Goal: Information Seeking & Learning: Learn about a topic

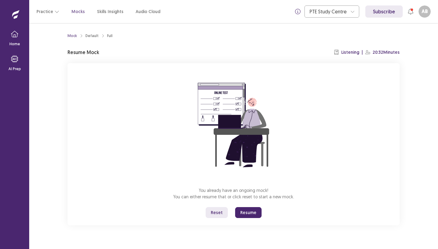
click at [252, 212] on button "Resume" at bounding box center [248, 212] width 26 height 11
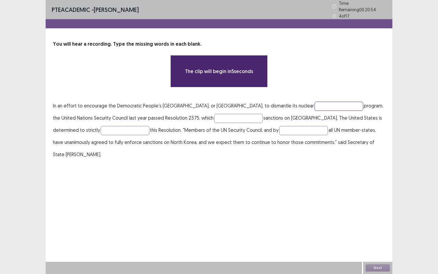
click at [314, 103] on input "text" at bounding box center [338, 106] width 49 height 9
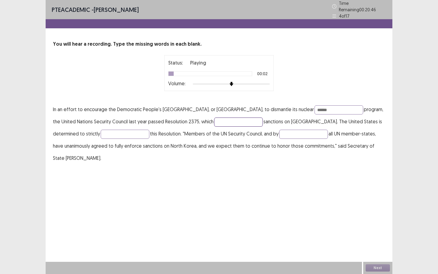
click at [214, 120] on input "text" at bounding box center [238, 121] width 49 height 9
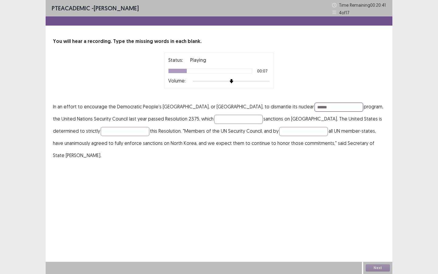
click at [314, 107] on input "******" at bounding box center [338, 106] width 49 height 9
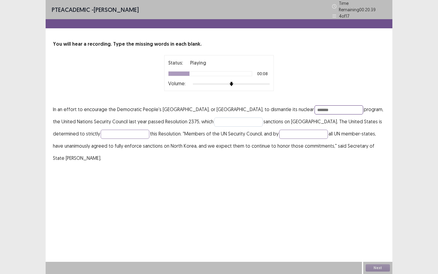
type input "*******"
click at [214, 117] on input "text" at bounding box center [238, 121] width 49 height 9
type input "********"
click at [101, 134] on input "text" at bounding box center [125, 133] width 49 height 9
type input "*********"
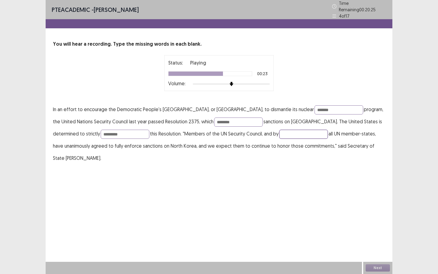
click at [279, 132] on input "text" at bounding box center [303, 133] width 49 height 9
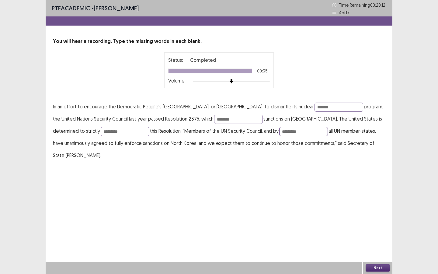
type input "*********"
click at [379, 249] on button "Next" at bounding box center [377, 267] width 24 height 7
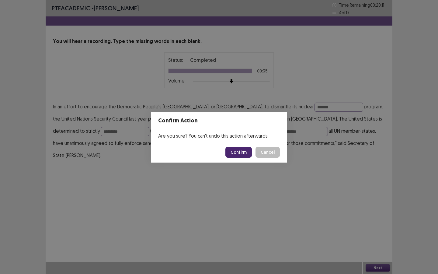
click at [243, 150] on button "Confirm" at bounding box center [238, 151] width 26 height 11
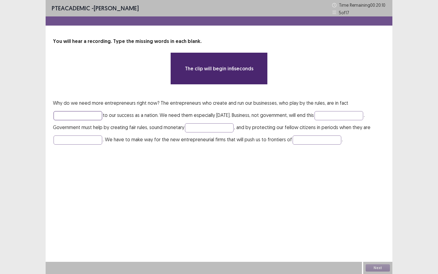
click at [67, 115] on input "text" at bounding box center [77, 115] width 49 height 9
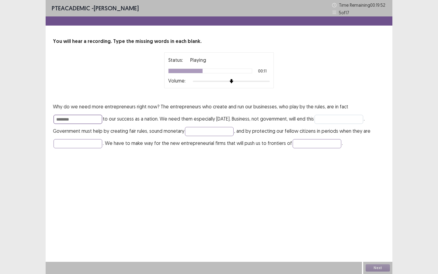
type input "********"
click at [330, 120] on input "text" at bounding box center [338, 119] width 49 height 9
type input "********"
click at [207, 132] on input "text" at bounding box center [209, 131] width 49 height 9
type input "******"
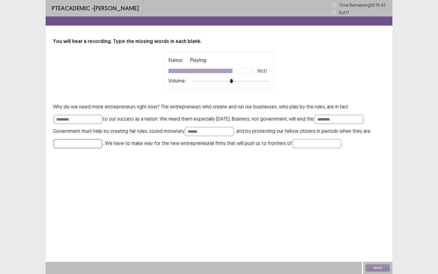
click at [81, 144] on input "text" at bounding box center [77, 143] width 49 height 9
type input "*******"
click at [309, 145] on input "text" at bounding box center [316, 143] width 49 height 9
type input "**********"
click at [326, 119] on input "********" at bounding box center [338, 119] width 49 height 9
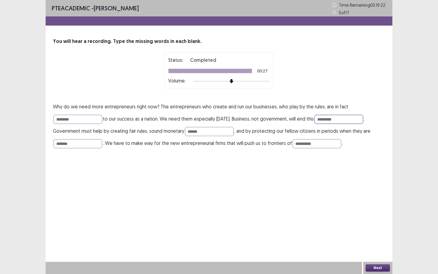
type input "*********"
click at [325, 160] on div "**********" at bounding box center [219, 80] width 346 height 161
click at [377, 249] on button "Next" at bounding box center [377, 267] width 24 height 7
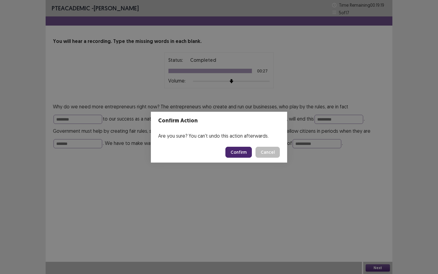
click at [240, 152] on button "Confirm" at bounding box center [238, 151] width 26 height 11
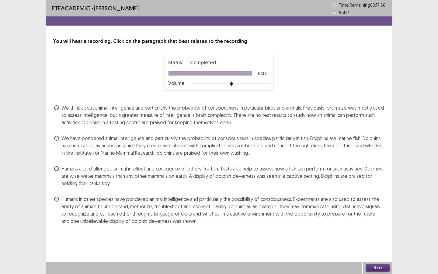
click at [148, 171] on span "Humans also challenged animal intellect and conscience of others like fish. Tes…" at bounding box center [222, 176] width 323 height 22
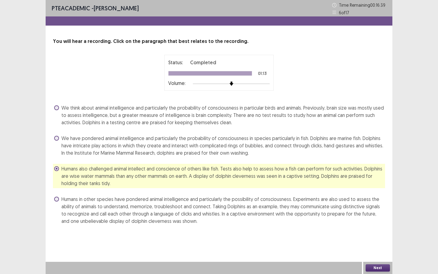
click at [372, 249] on button "Next" at bounding box center [377, 267] width 24 height 7
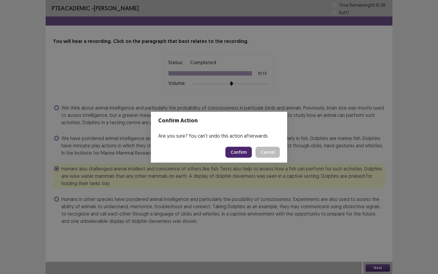
click at [240, 153] on button "Confirm" at bounding box center [238, 151] width 26 height 11
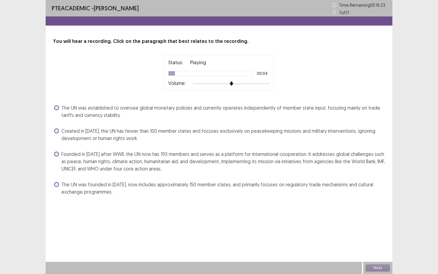
click at [123, 135] on span "Created in 1945, the UN has fewer than 100 member states and focuses exclusivel…" at bounding box center [222, 134] width 323 height 15
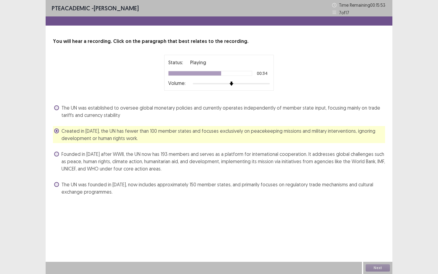
click at [156, 160] on span "Founded in 1945 after WWII, the UN now has 193 members and serves as a platform…" at bounding box center [222, 161] width 323 height 22
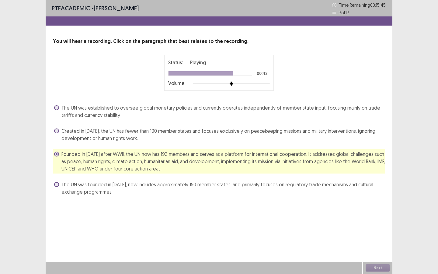
scroll to position [0, 0]
click at [377, 249] on button "Next" at bounding box center [377, 267] width 24 height 7
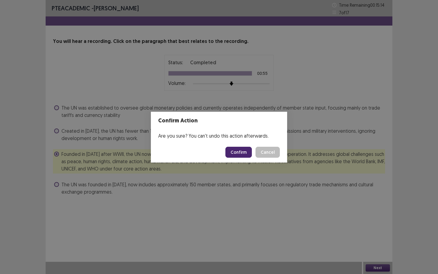
click at [240, 147] on button "Confirm" at bounding box center [238, 151] width 26 height 11
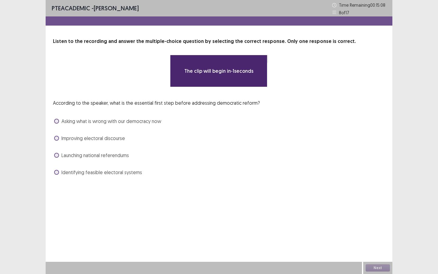
scroll to position [1, 0]
drag, startPoint x: 255, startPoint y: 171, endPoint x: 251, endPoint y: 166, distance: 7.2
click at [255, 171] on div "According to the speaker, what is the essential first step before addressing de…" at bounding box center [219, 138] width 332 height 78
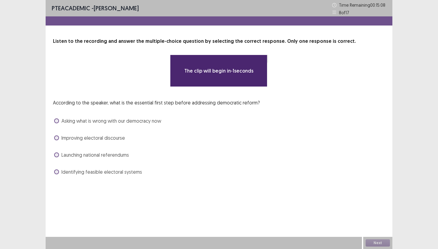
scroll to position [0, 0]
click at [267, 67] on div "The media playback was aborted due to a corruption problem or because the media…" at bounding box center [274, 61] width 15 height 12
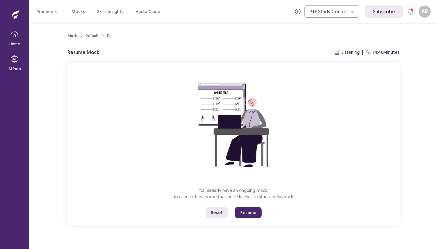
click at [248, 212] on button "Resume" at bounding box center [248, 212] width 26 height 11
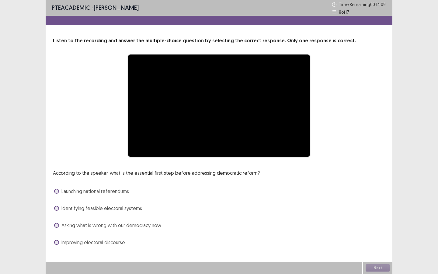
scroll to position [1, 0]
click at [211, 113] on video "Video Player" at bounding box center [219, 105] width 182 height 102
click at [206, 127] on video "Video Player" at bounding box center [219, 105] width 182 height 102
click at [110, 209] on span "Identifying feasible electoral systems" at bounding box center [101, 207] width 81 height 7
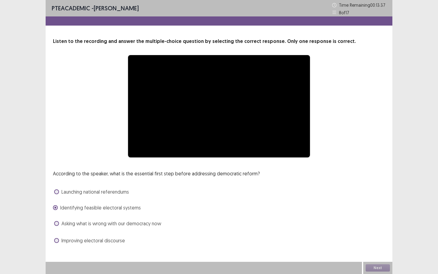
click at [377, 249] on div "Next" at bounding box center [377, 267] width 29 height 12
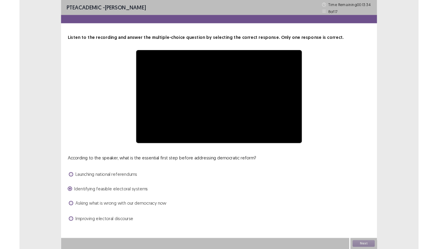
scroll to position [0, 0]
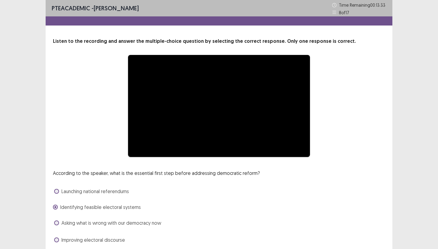
click at [227, 123] on video "Video Player" at bounding box center [219, 106] width 182 height 102
click at [211, 102] on video "Video Player" at bounding box center [219, 106] width 182 height 102
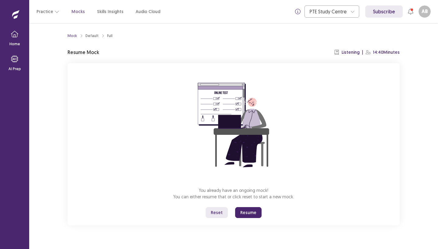
click at [254, 213] on button "Resume" at bounding box center [248, 212] width 26 height 11
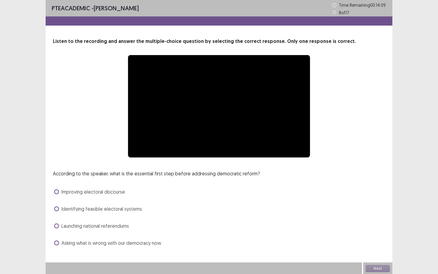
click at [217, 134] on video "Video Player" at bounding box center [219, 106] width 182 height 102
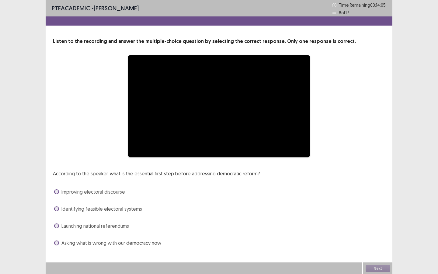
click at [217, 134] on video "Video Player" at bounding box center [219, 106] width 182 height 102
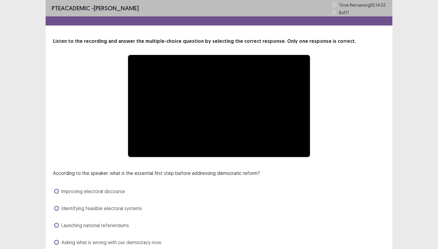
click at [217, 109] on video "Video Player" at bounding box center [219, 106] width 182 height 102
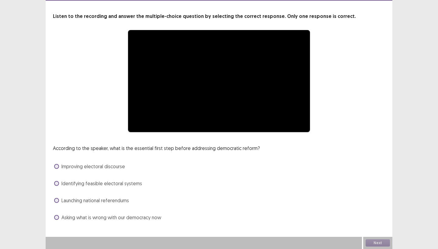
scroll to position [25, 0]
click at [115, 164] on span "Improving electoral discourse" at bounding box center [93, 166] width 64 height 7
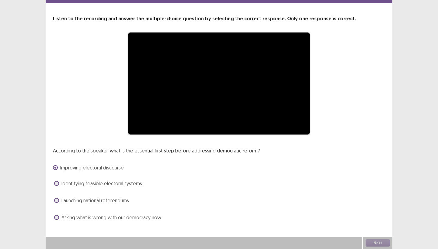
click at [87, 184] on span "Identifying feasible electoral systems" at bounding box center [101, 183] width 81 height 7
click at [374, 243] on div "Next" at bounding box center [377, 243] width 29 height 12
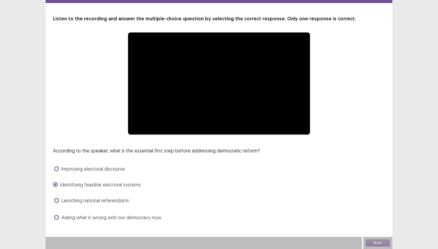
click at [374, 243] on div "Next" at bounding box center [377, 243] width 29 height 12
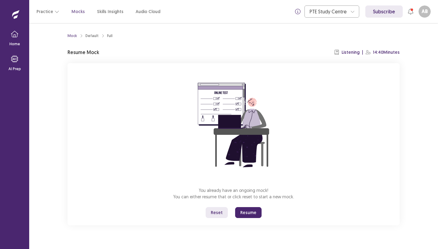
click at [250, 215] on button "Resume" at bounding box center [248, 212] width 26 height 11
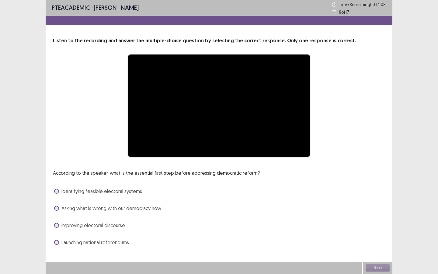
scroll to position [1, 0]
click at [85, 192] on span "Identifying feasible electoral systems" at bounding box center [101, 190] width 81 height 7
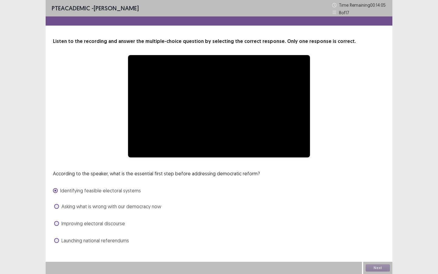
click at [59, 190] on label "Identifying feasible electoral systems" at bounding box center [97, 190] width 88 height 7
click at [314, 85] on div "**********" at bounding box center [218, 106] width 283 height 103
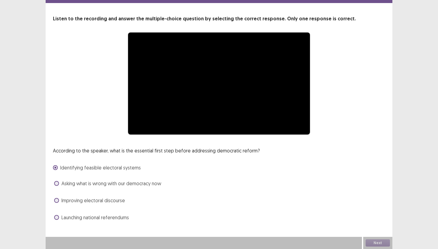
scroll to position [25, 0]
click at [137, 185] on span "Asking what is wrong with our democracy now" at bounding box center [111, 183] width 100 height 7
click at [125, 167] on span "Identifying feasible electoral systems" at bounding box center [101, 168] width 81 height 7
click at [383, 243] on div "Next" at bounding box center [377, 243] width 29 height 12
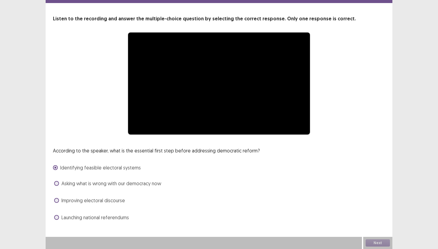
click at [383, 243] on div "Next" at bounding box center [377, 243] width 29 height 12
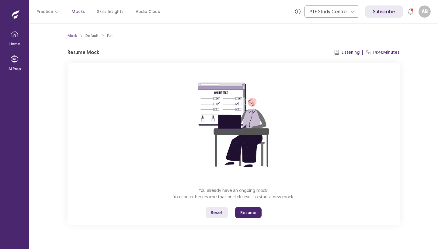
click at [248, 212] on button "Resume" at bounding box center [248, 212] width 26 height 11
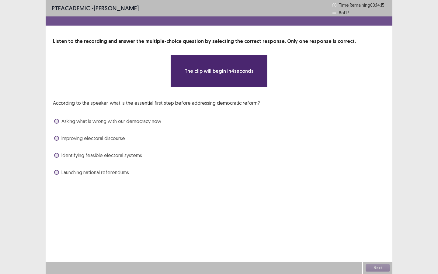
click at [216, 73] on p "The clip will begin in 4 seconds" at bounding box center [218, 70] width 69 height 7
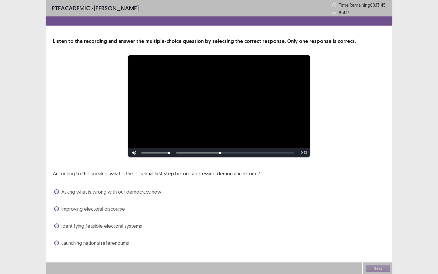
click at [89, 225] on span "Identifying feasible electoral systems" at bounding box center [101, 225] width 81 height 7
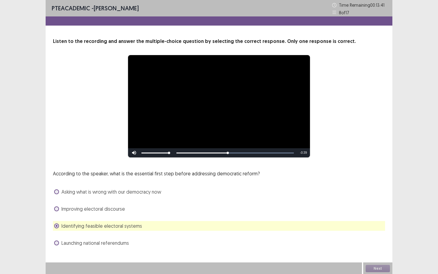
drag, startPoint x: 226, startPoint y: 152, endPoint x: 212, endPoint y: 154, distance: 14.4
click at [212, 154] on div "Skip Backward Skip Forward Mute Current Time 0:29 / Duration 1:08 Loaded : 100.…" at bounding box center [219, 152] width 182 height 9
click at [379, 249] on button "Next" at bounding box center [377, 267] width 24 height 7
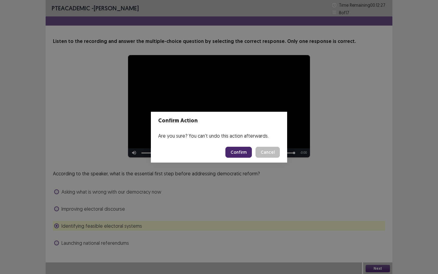
click at [243, 154] on button "Confirm" at bounding box center [238, 151] width 26 height 11
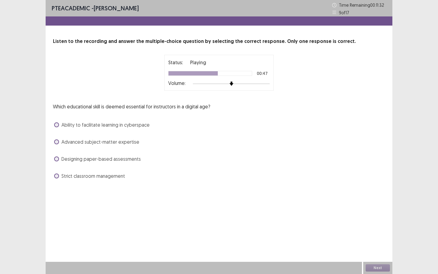
click at [240, 114] on div "Which educational skill is deemed essential for instructors in a digital age? A…" at bounding box center [219, 142] width 332 height 78
click at [89, 141] on span "Advanced subject-matter expertise" at bounding box center [100, 141] width 78 height 7
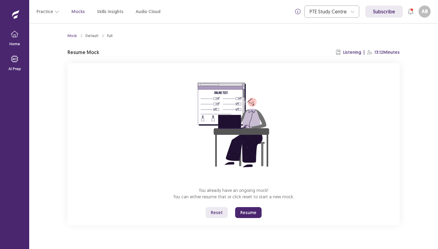
click at [253, 212] on button "Resume" at bounding box center [248, 212] width 26 height 11
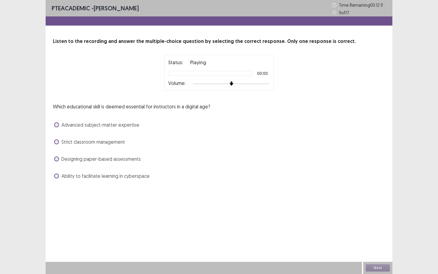
click at [233, 69] on div "Status: Playing 00:00 Volume:" at bounding box center [219, 73] width 102 height 28
click at [77, 155] on span "Designing paper-based assessments" at bounding box center [100, 158] width 79 height 7
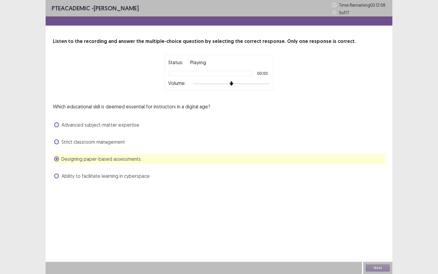
click at [215, 74] on div at bounding box center [210, 73] width 84 height 5
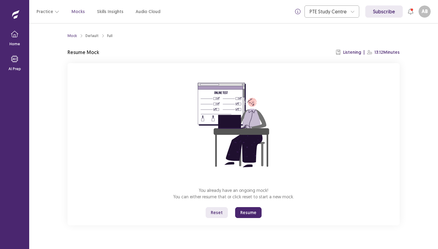
click at [252, 212] on button "Resume" at bounding box center [248, 212] width 26 height 11
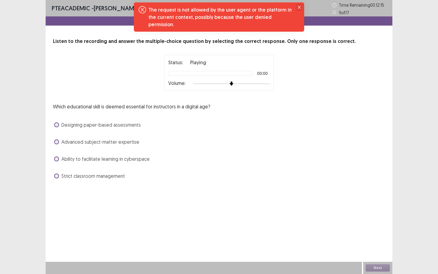
click at [298, 7] on icon "Close" at bounding box center [299, 7] width 3 height 3
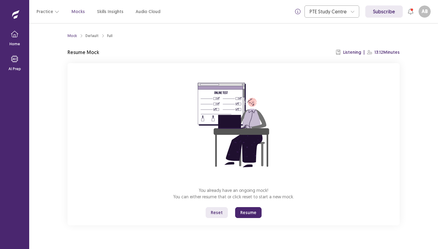
click at [253, 214] on button "Resume" at bounding box center [248, 212] width 26 height 11
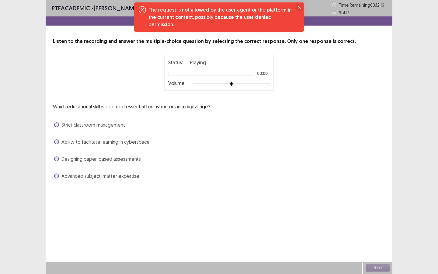
click at [301, 6] on button "Close" at bounding box center [298, 7] width 7 height 7
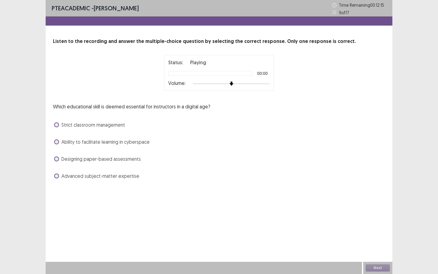
click at [114, 125] on span "Strict classroom management" at bounding box center [93, 124] width 64 height 7
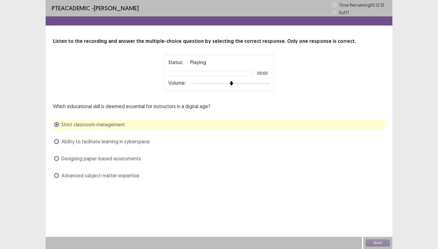
click at [118, 137] on div "Ability to facilitate learning in cyberspace" at bounding box center [219, 142] width 332 height 10
click at [117, 140] on span "Ability to facilitate learning in cyberspace" at bounding box center [105, 141] width 88 height 7
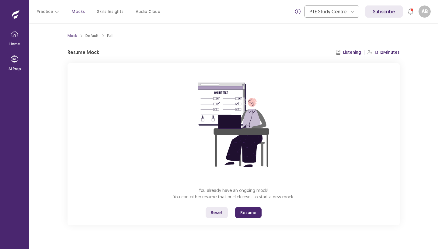
click at [246, 214] on button "Resume" at bounding box center [248, 212] width 26 height 11
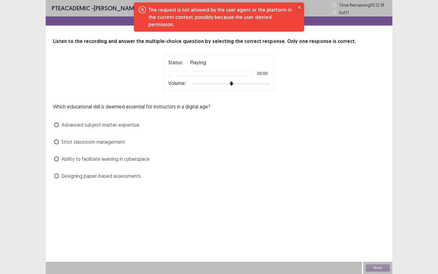
click at [298, 6] on icon "Close" at bounding box center [299, 7] width 3 height 3
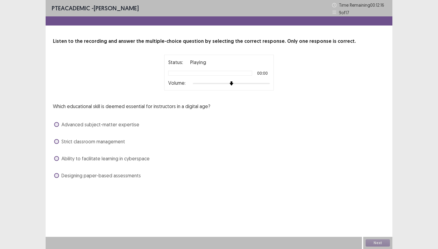
click at [106, 107] on p "Which educational skill is deemed essential for instructors in a digital age?" at bounding box center [131, 106] width 157 height 7
click at [101, 125] on span "Advanced subject-matter expertise" at bounding box center [100, 124] width 78 height 7
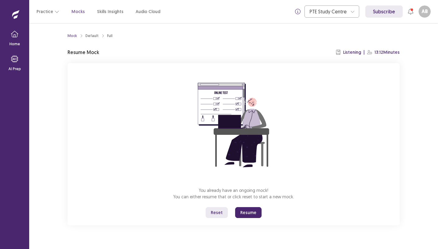
click at [249, 215] on button "Resume" at bounding box center [248, 212] width 26 height 11
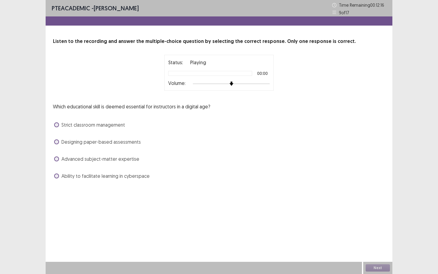
click at [115, 124] on span "Strict classroom management" at bounding box center [93, 124] width 64 height 7
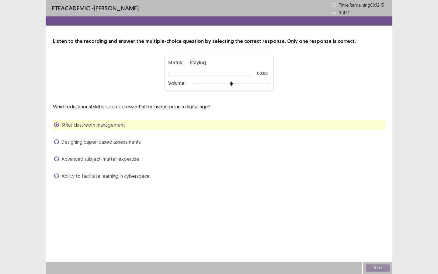
click at [115, 124] on span "Strict classroom management" at bounding box center [93, 124] width 64 height 7
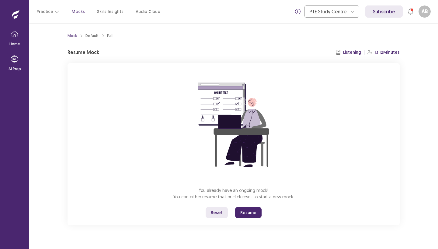
click at [250, 214] on button "Resume" at bounding box center [248, 212] width 26 height 11
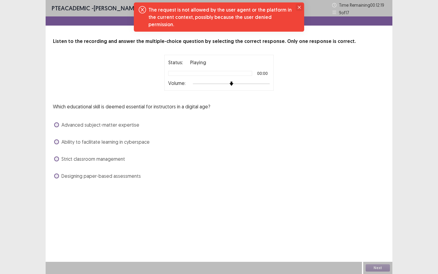
click at [298, 8] on icon "Close" at bounding box center [299, 7] width 3 height 3
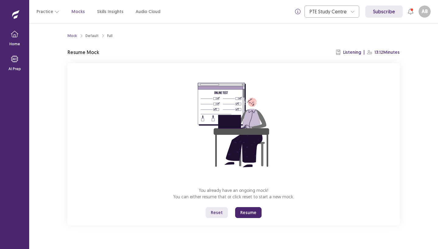
click at [252, 213] on button "Resume" at bounding box center [248, 212] width 26 height 11
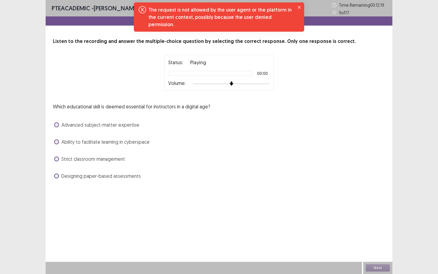
click at [142, 10] on icon "Notifications-top" at bounding box center [142, 9] width 7 height 7
click at [298, 8] on icon "Close" at bounding box center [299, 7] width 3 height 3
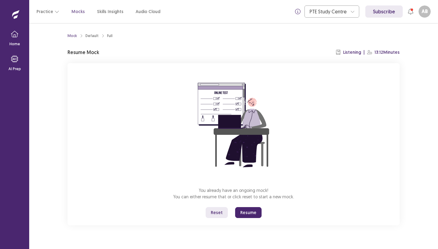
click at [246, 212] on button "Resume" at bounding box center [248, 212] width 26 height 11
click at [16, 16] on icon at bounding box center [16, 17] width 4 height 4
click at [16, 36] on icon "button" at bounding box center [14, 33] width 7 height 7
click at [249, 212] on button "Resume" at bounding box center [248, 212] width 26 height 11
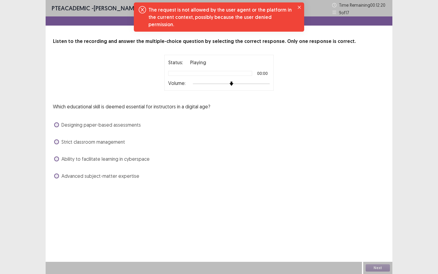
click at [88, 122] on span "Designing paper-based assessments" at bounding box center [100, 124] width 79 height 7
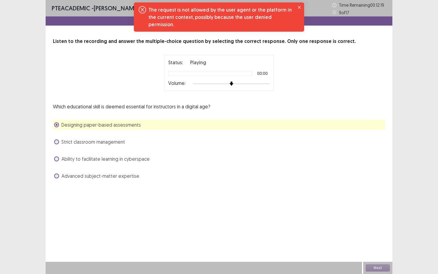
click at [87, 122] on span "Designing paper-based assessments" at bounding box center [100, 124] width 79 height 7
click at [378, 249] on div "Next" at bounding box center [377, 267] width 29 height 12
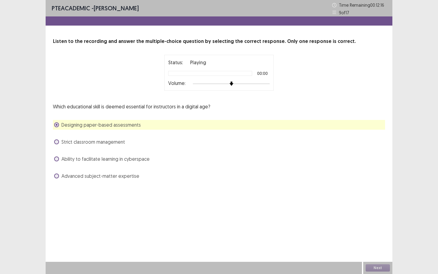
click at [378, 249] on div "Next" at bounding box center [377, 267] width 29 height 12
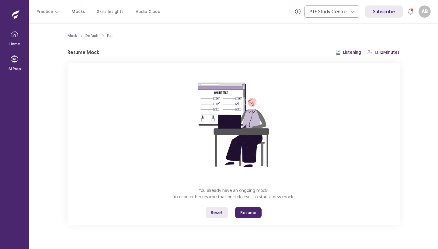
click at [252, 211] on button "Resume" at bounding box center [248, 212] width 26 height 11
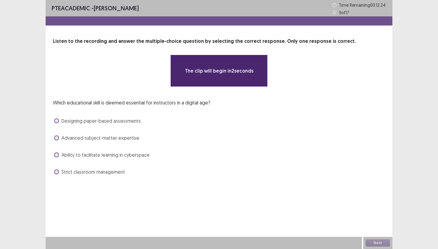
click at [96, 137] on span "Advanced subject-matter expertise" at bounding box center [100, 137] width 78 height 7
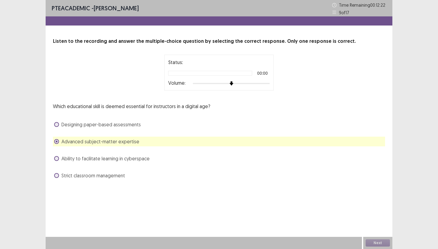
click at [237, 110] on div "Which educational skill is deemed essential for instructors in a digital age? D…" at bounding box center [219, 142] width 332 height 78
click at [306, 99] on div "Listen to the recording and answer the multiple-choice question by selecting th…" at bounding box center [219, 109] width 346 height 143
click at [176, 74] on div at bounding box center [178, 73] width 21 height 4
click at [193, 74] on div at bounding box center [210, 73] width 84 height 5
click at [121, 141] on span "Advanced subject-matter expertise" at bounding box center [100, 141] width 78 height 7
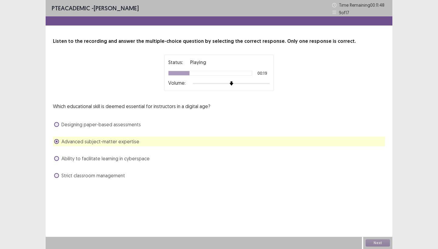
click at [121, 141] on span "Advanced subject-matter expertise" at bounding box center [100, 141] width 78 height 7
click at [384, 243] on div "Next" at bounding box center [377, 243] width 29 height 12
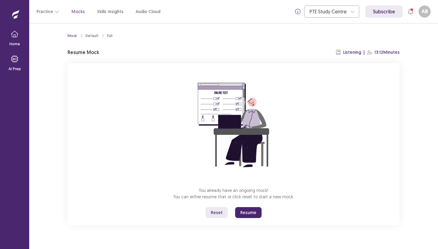
click at [250, 212] on button "Resume" at bounding box center [248, 212] width 26 height 11
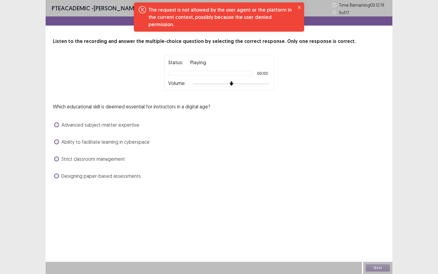
click at [142, 10] on icon "Notifications-top" at bounding box center [142, 9] width 7 height 7
click at [298, 8] on icon "Close" at bounding box center [299, 7] width 3 height 3
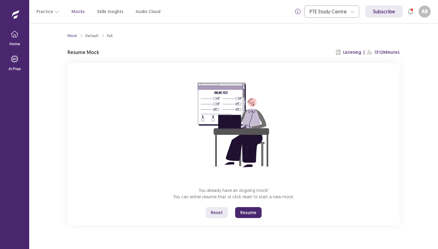
click at [255, 211] on button "Resume" at bounding box center [248, 212] width 26 height 11
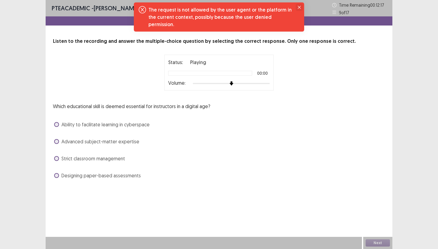
click at [299, 7] on icon "Close" at bounding box center [299, 7] width 3 height 3
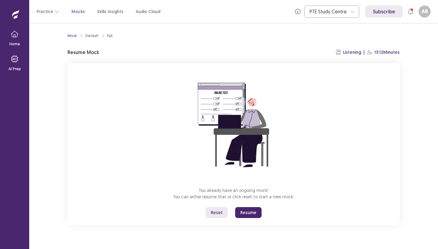
click at [244, 212] on button "Resume" at bounding box center [248, 212] width 26 height 11
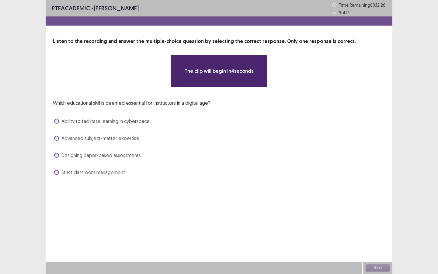
click at [227, 68] on p "The clip will begin in 4 seconds" at bounding box center [218, 70] width 69 height 7
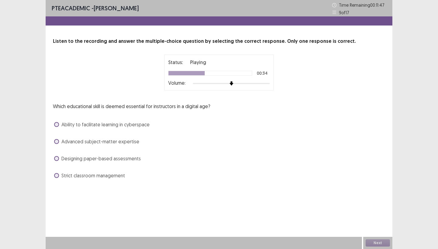
click at [110, 141] on span "Advanced subject-matter expertise" at bounding box center [100, 141] width 78 height 7
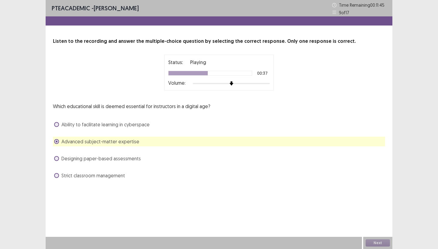
click at [115, 126] on span "Ability to facilitate learning in cyberspace" at bounding box center [105, 124] width 88 height 7
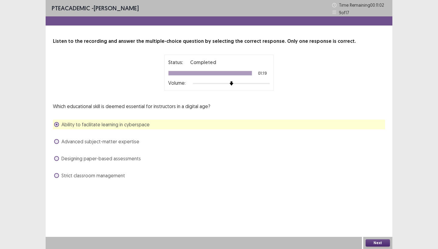
click at [381, 244] on button "Next" at bounding box center [377, 242] width 24 height 7
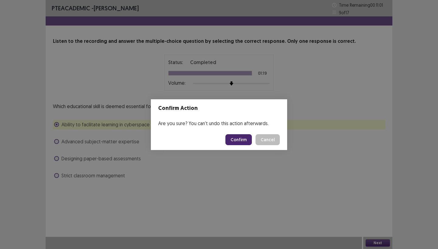
click at [240, 140] on button "Confirm" at bounding box center [238, 139] width 26 height 11
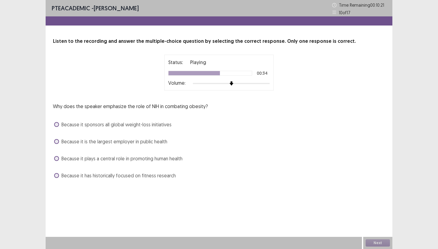
click at [143, 158] on span "Because it plays a central role in promoting human health" at bounding box center [121, 158] width 121 height 7
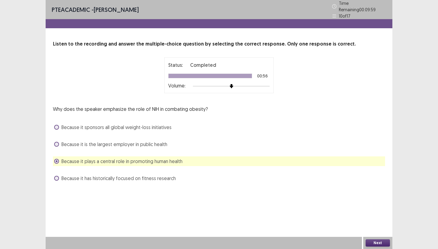
click at [375, 242] on button "Next" at bounding box center [377, 242] width 24 height 7
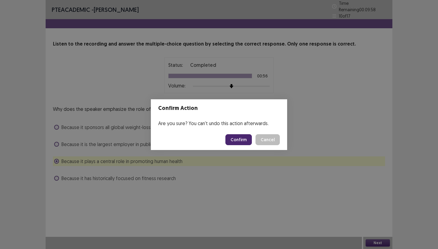
click at [247, 138] on button "Confirm" at bounding box center [238, 139] width 26 height 11
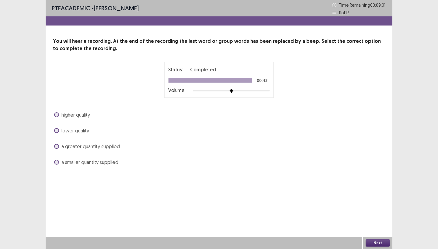
click at [98, 147] on span "a greater quantity supplied" at bounding box center [90, 146] width 58 height 7
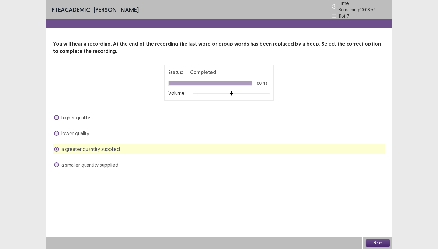
click at [382, 242] on button "Next" at bounding box center [377, 242] width 24 height 7
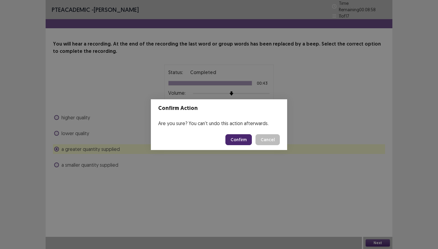
click at [244, 138] on button "Confirm" at bounding box center [238, 139] width 26 height 11
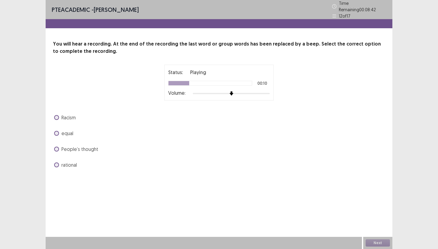
click at [71, 114] on span "Racism" at bounding box center [68, 117] width 14 height 7
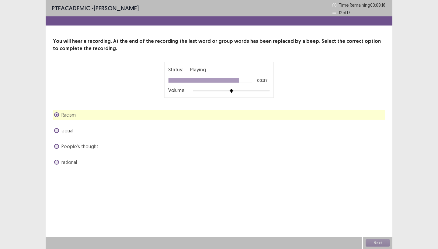
click at [68, 132] on span "equal" at bounding box center [67, 130] width 12 height 7
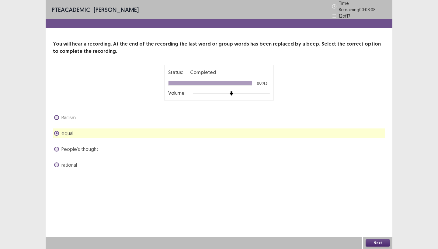
click at [371, 243] on button "Next" at bounding box center [377, 242] width 24 height 7
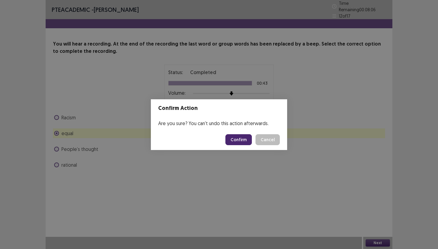
click at [233, 141] on button "Confirm" at bounding box center [238, 139] width 26 height 11
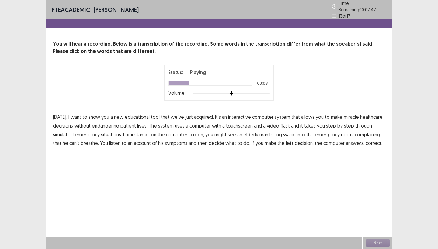
click at [336, 115] on span "make" at bounding box center [337, 116] width 12 height 7
click at [281, 123] on span "flask" at bounding box center [284, 125] width 9 height 7
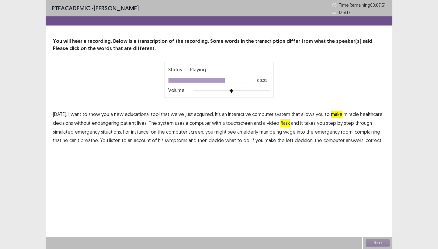
click at [287, 131] on span "wage" at bounding box center [289, 131] width 12 height 7
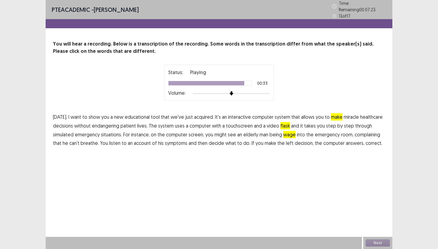
click at [286, 140] on span "left" at bounding box center [290, 142] width 8 height 7
click at [383, 245] on button "Next" at bounding box center [377, 242] width 24 height 7
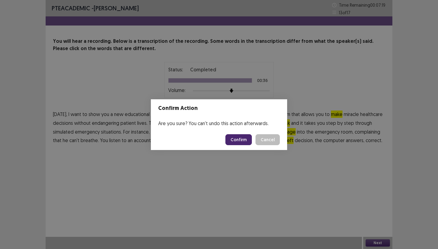
click at [239, 138] on button "Confirm" at bounding box center [238, 139] width 26 height 11
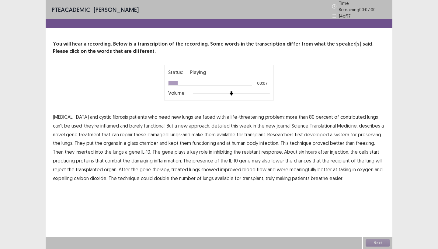
click at [340, 115] on span "contributed" at bounding box center [353, 116] width 26 height 7
click at [80, 131] on span "treatment" at bounding box center [90, 134] width 22 height 7
click at [259, 140] on span "infection." at bounding box center [269, 142] width 20 height 7
click at [242, 149] on span "resistant" at bounding box center [251, 151] width 18 height 7
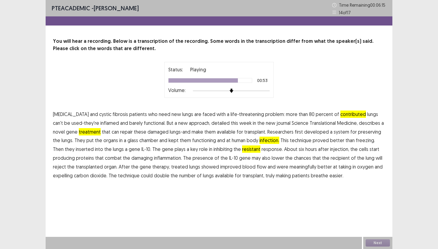
click at [289, 167] on span "meaningfully" at bounding box center [302, 166] width 27 height 7
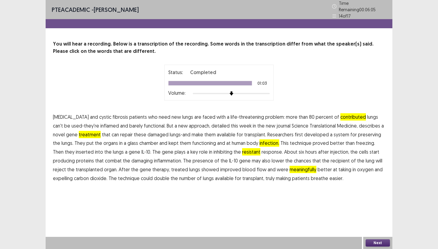
click at [378, 243] on button "Next" at bounding box center [377, 242] width 24 height 7
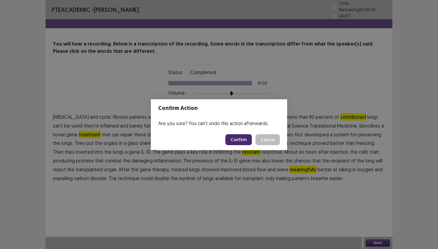
click at [236, 140] on button "Confirm" at bounding box center [238, 139] width 26 height 11
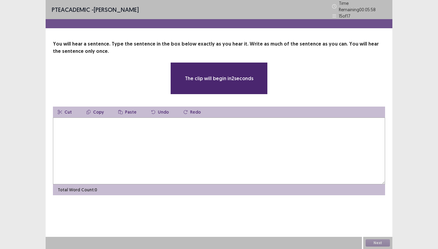
click at [171, 137] on textarea at bounding box center [219, 151] width 332 height 67
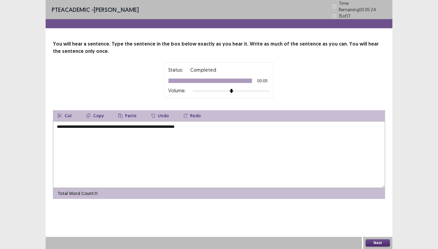
click at [59, 124] on textarea "**********" at bounding box center [219, 154] width 332 height 67
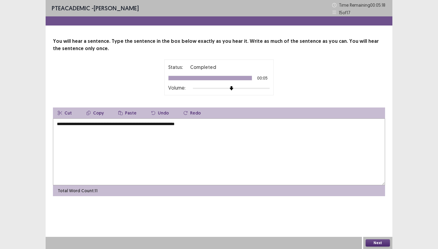
click at [210, 125] on textarea "**********" at bounding box center [219, 152] width 332 height 67
type textarea "**********"
click at [377, 244] on button "Next" at bounding box center [377, 242] width 24 height 7
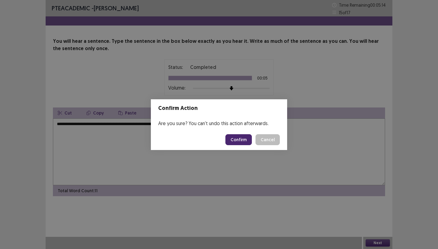
click at [238, 138] on button "Confirm" at bounding box center [238, 139] width 26 height 11
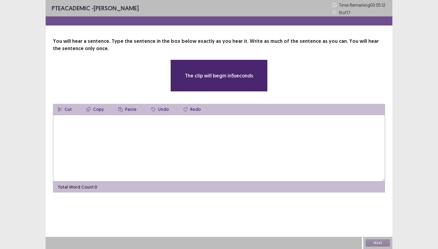
click at [192, 131] on textarea at bounding box center [219, 148] width 332 height 67
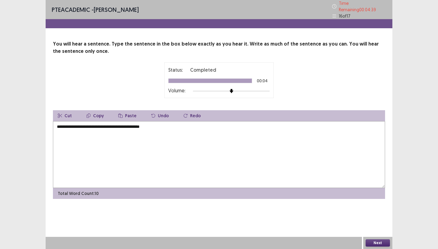
click at [74, 125] on textarea "**********" at bounding box center [219, 154] width 332 height 67
click at [387, 243] on button "Next" at bounding box center [377, 242] width 24 height 7
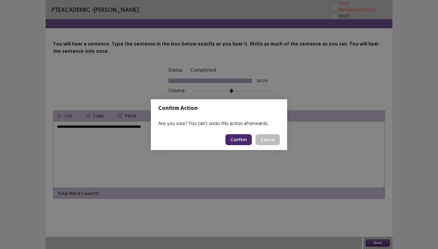
drag, startPoint x: 270, startPoint y: 137, endPoint x: 184, endPoint y: 123, distance: 87.0
click at [268, 136] on button "Cancel" at bounding box center [267, 139] width 24 height 11
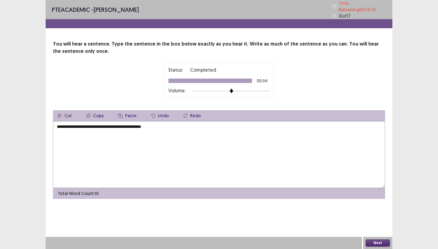
click at [164, 124] on textarea "**********" at bounding box center [219, 154] width 332 height 67
type textarea "**********"
click at [384, 242] on button "Next" at bounding box center [377, 242] width 24 height 7
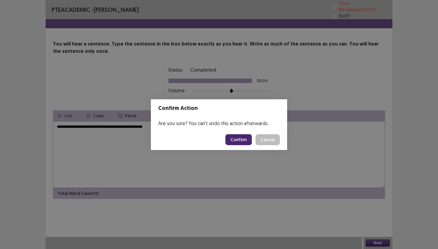
click at [240, 140] on button "Confirm" at bounding box center [238, 139] width 26 height 11
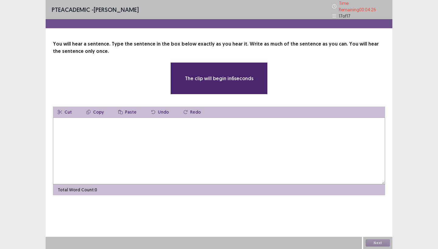
click at [212, 137] on textarea at bounding box center [219, 151] width 332 height 67
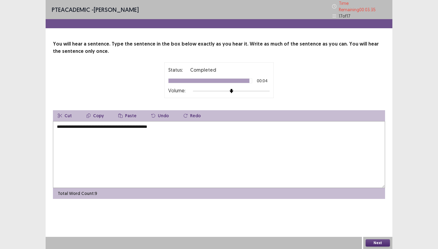
type textarea "**********"
click at [374, 241] on button "Next" at bounding box center [377, 242] width 24 height 7
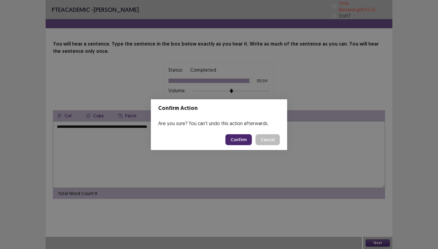
click at [243, 141] on button "Confirm" at bounding box center [238, 139] width 26 height 11
